Goal: Find specific page/section: Find specific page/section

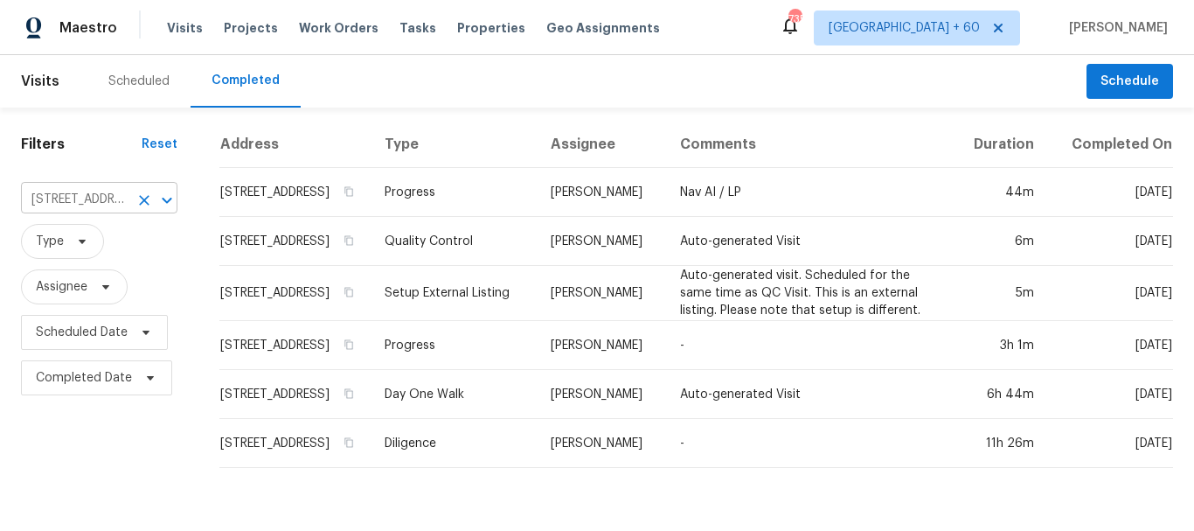
click at [100, 202] on input "[STREET_ADDRESS]" at bounding box center [75, 199] width 108 height 27
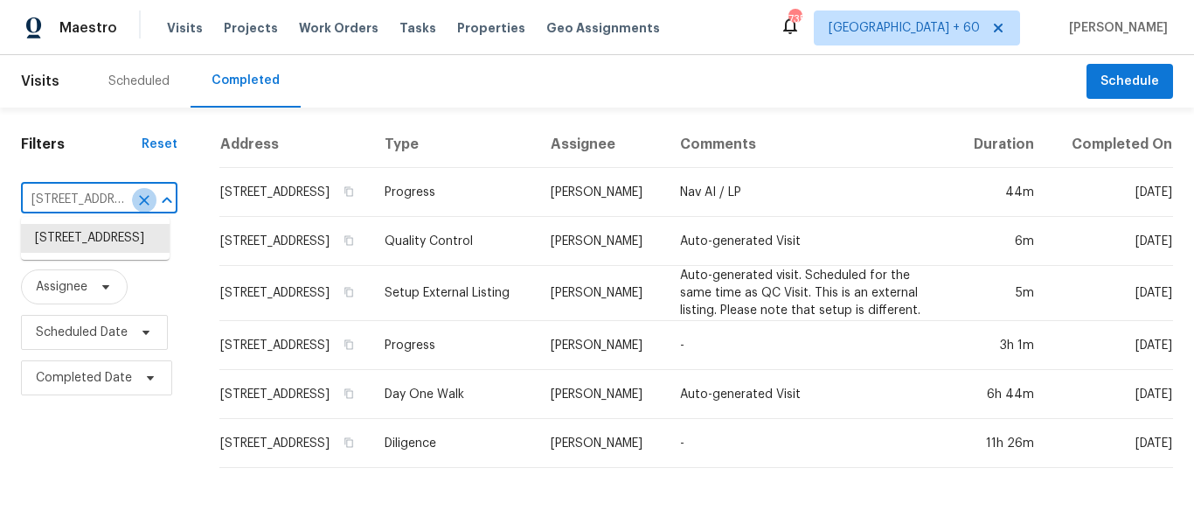
click at [136, 198] on icon "Clear" at bounding box center [143, 199] width 17 height 17
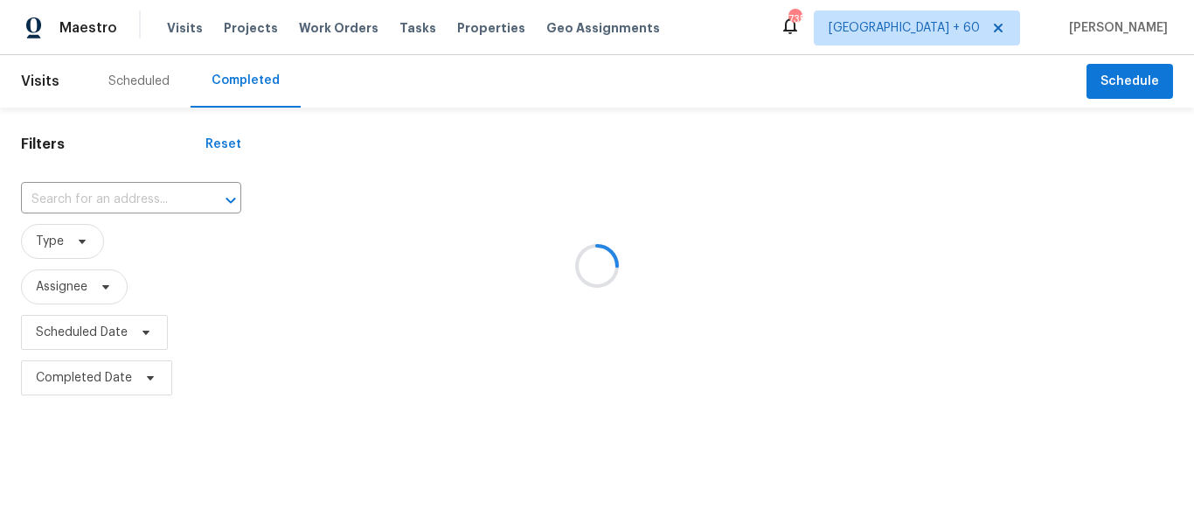
click at [108, 202] on div at bounding box center [597, 265] width 1194 height 531
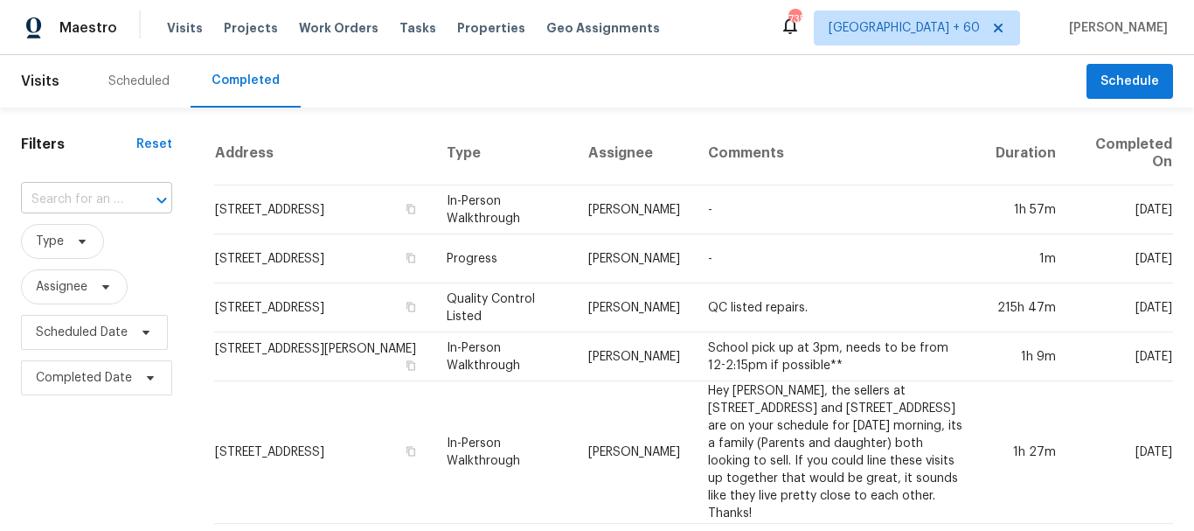
click at [110, 199] on input "text" at bounding box center [72, 199] width 102 height 27
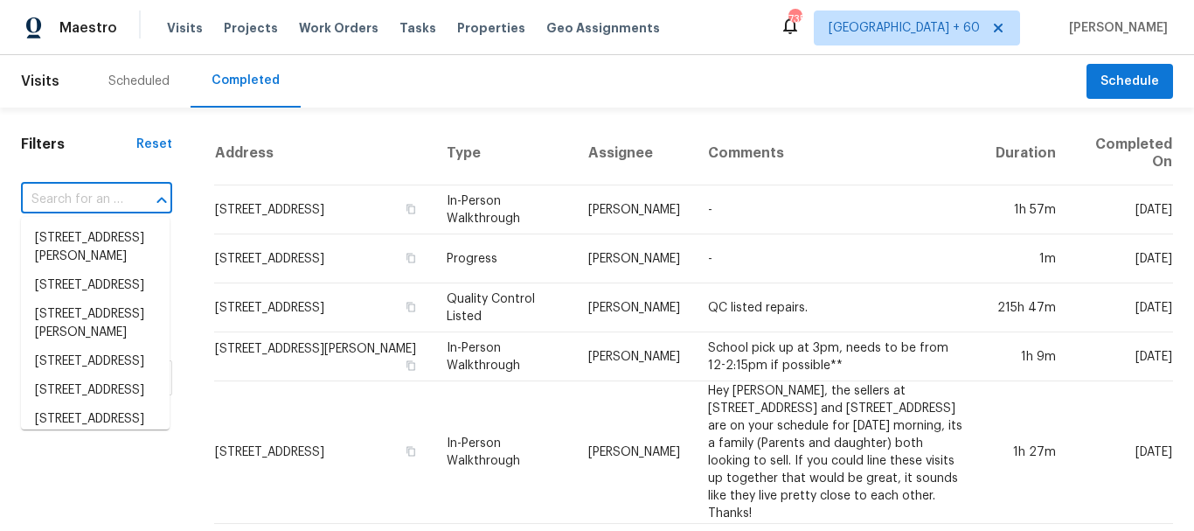
paste input "[STREET_ADDRESS][PERSON_NAME]"
type input "[STREET_ADDRESS][PERSON_NAME]"
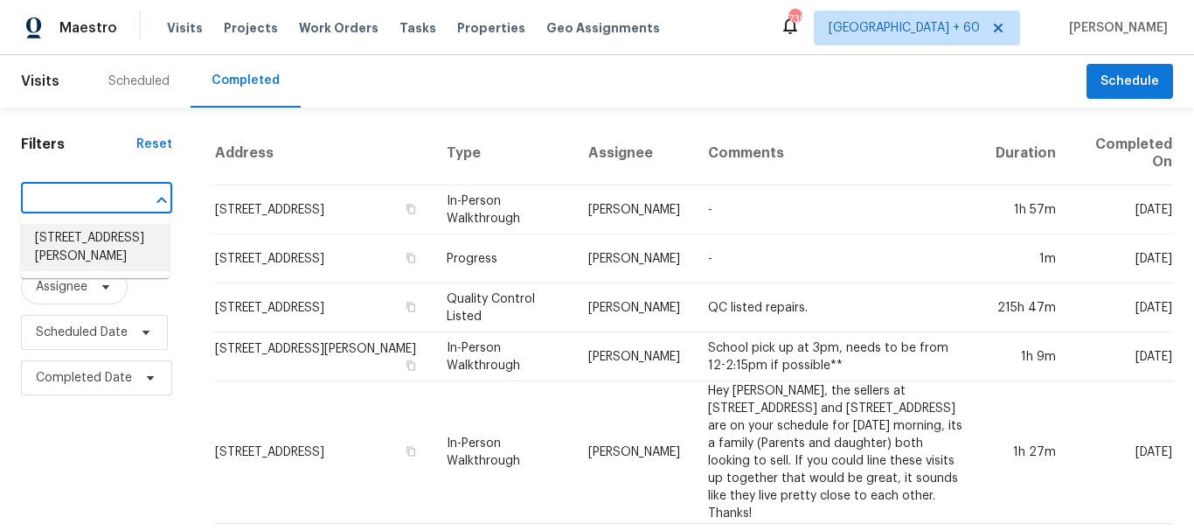
click at [57, 249] on li "[STREET_ADDRESS][PERSON_NAME]" at bounding box center [95, 247] width 149 height 47
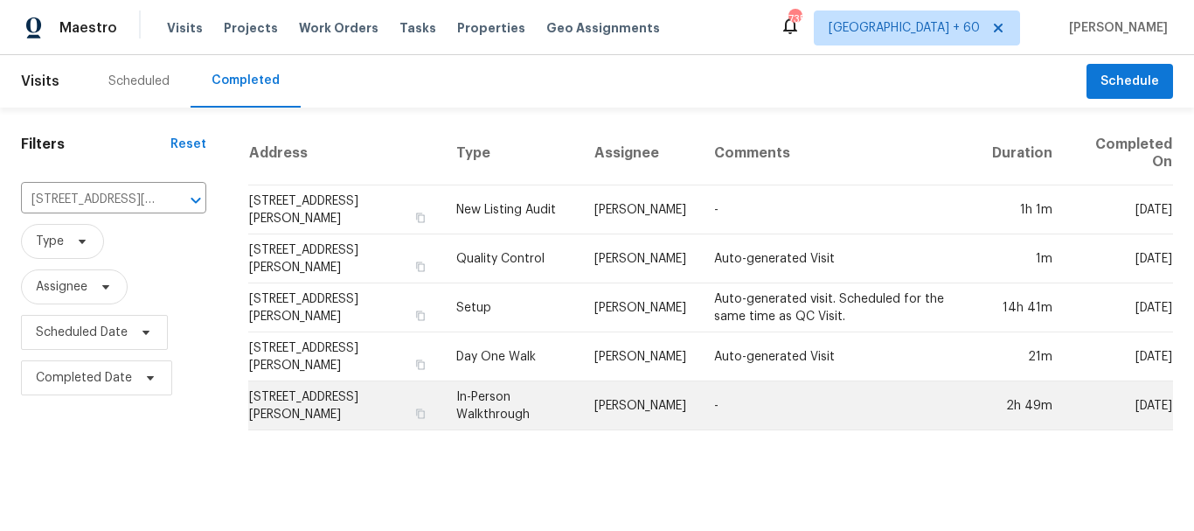
click at [462, 401] on td "In-Person Walkthrough" at bounding box center [511, 405] width 139 height 49
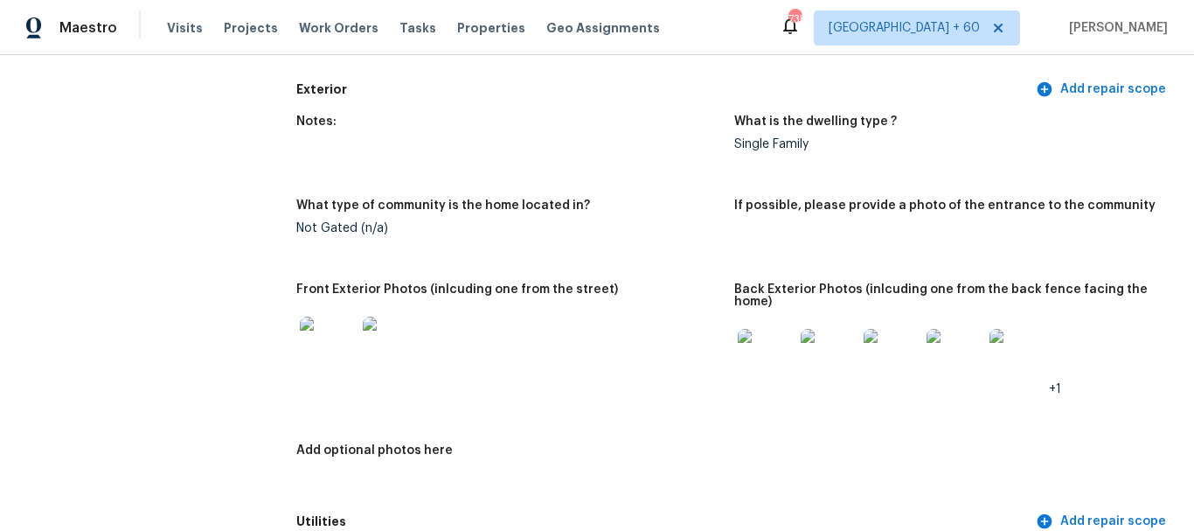
scroll to position [699, 0]
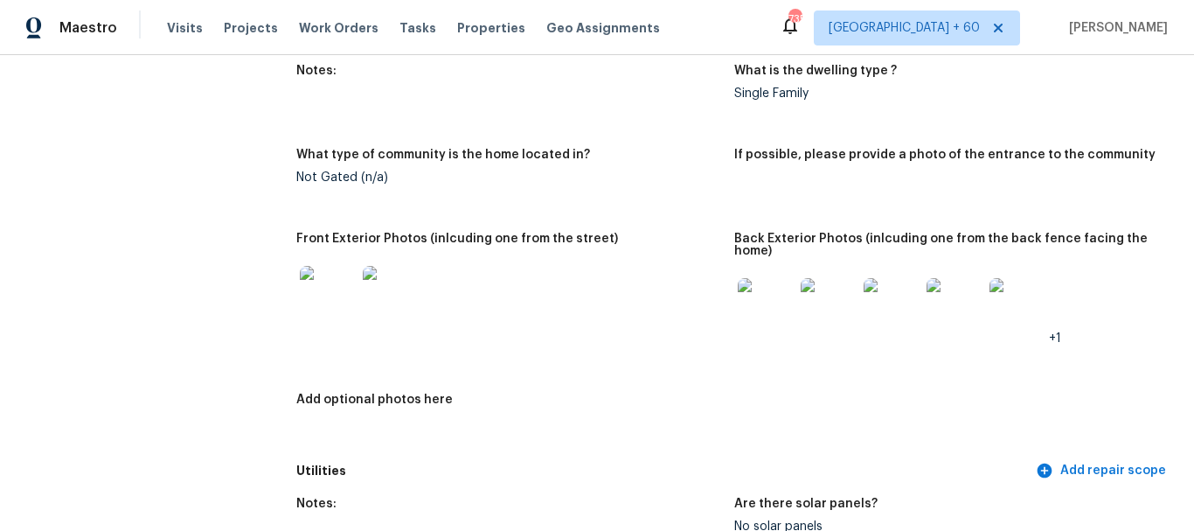
click at [760, 308] on img at bounding box center [766, 306] width 56 height 56
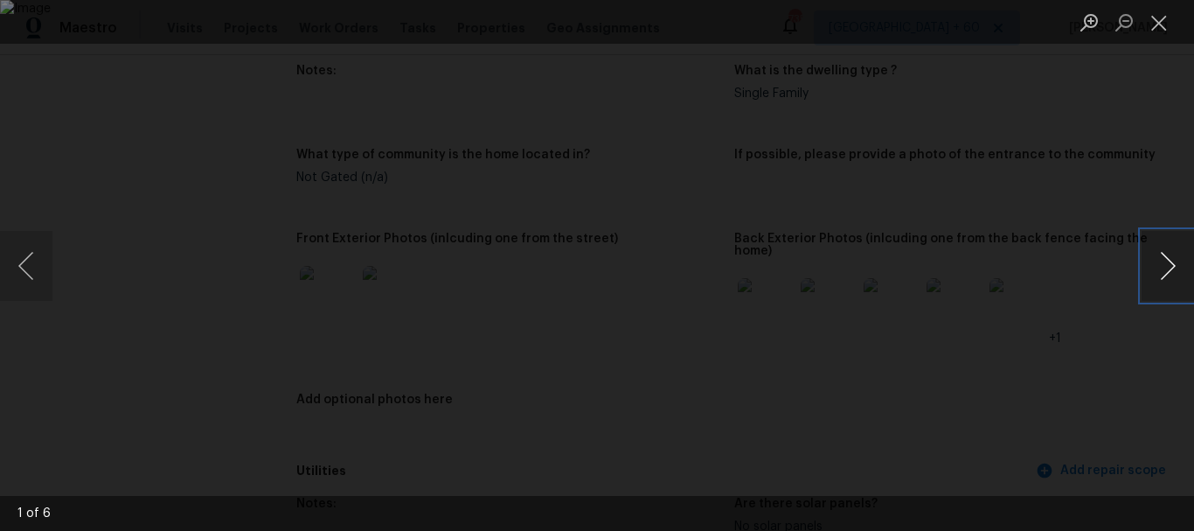
click at [1162, 277] on button "Next image" at bounding box center [1168, 266] width 52 height 70
click at [1168, 246] on button "Next image" at bounding box center [1168, 266] width 52 height 70
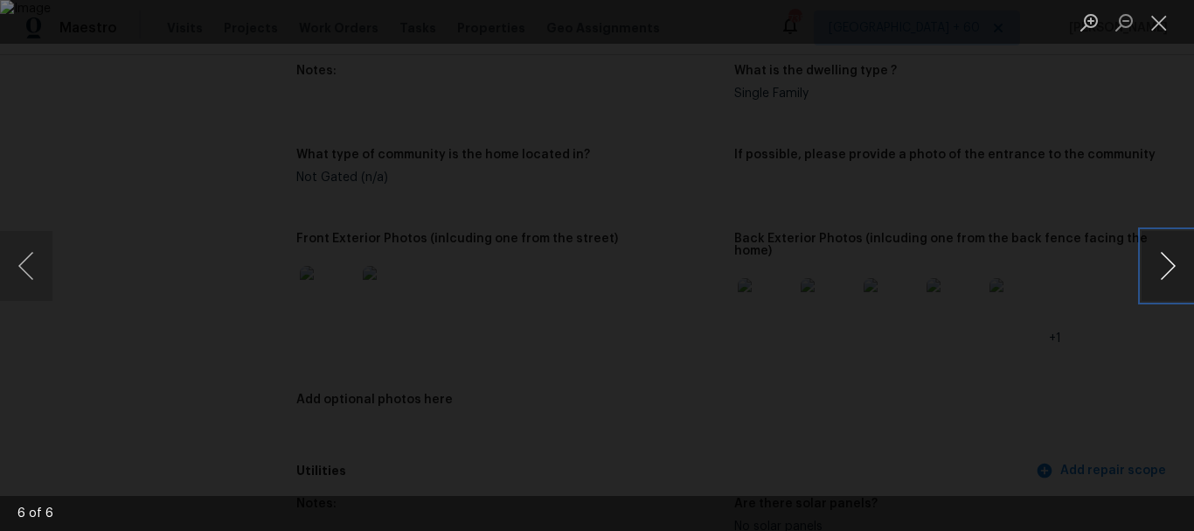
click at [1168, 246] on button "Next image" at bounding box center [1168, 266] width 52 height 70
click at [27, 264] on button "Previous image" at bounding box center [26, 266] width 52 height 70
click at [767, 208] on img "Lightbox" at bounding box center [597, 265] width 1194 height 531
click at [1164, 17] on button "Close lightbox" at bounding box center [1159, 22] width 35 height 31
